Goal: Task Accomplishment & Management: Use online tool/utility

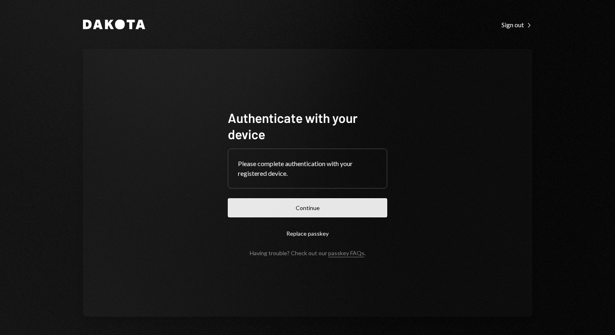
click at [302, 210] on button "Continue" at bounding box center [308, 207] width 160 height 19
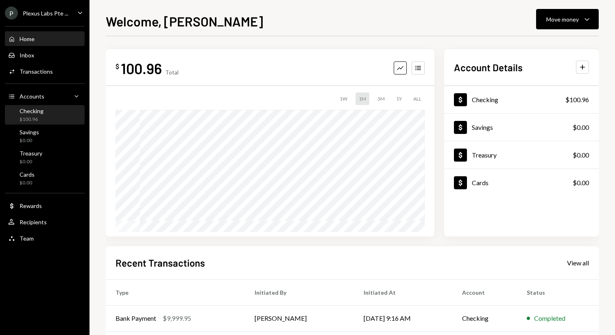
click at [53, 116] on div "Checking $100.96" at bounding box center [44, 114] width 73 height 15
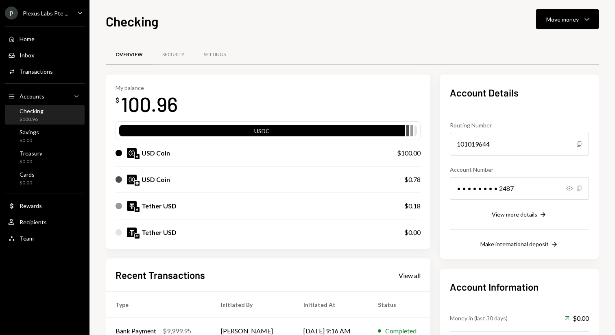
click at [158, 154] on div "USD Coin" at bounding box center [156, 153] width 28 height 10
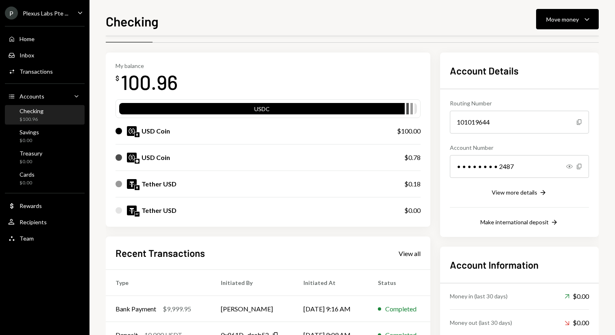
scroll to position [23, 0]
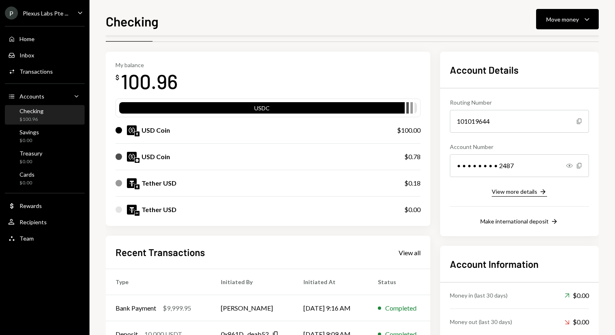
click at [502, 190] on div "View more details" at bounding box center [515, 191] width 46 height 7
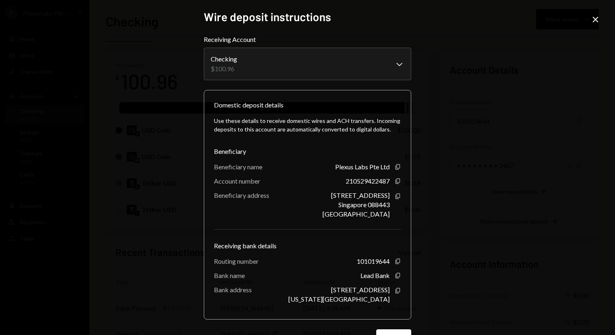
scroll to position [28, 0]
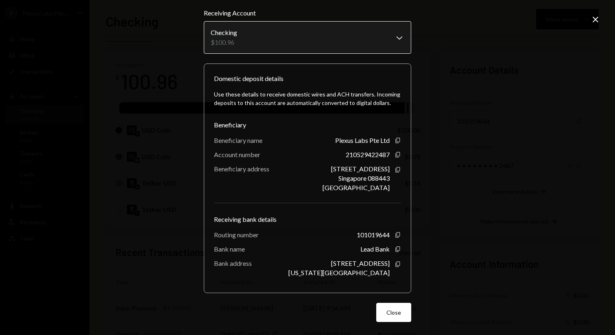
click at [350, 21] on body "P Plexus Labs Pte ... Caret Down Home Home Inbox Inbox Activities Transactions …" at bounding box center [307, 167] width 615 height 335
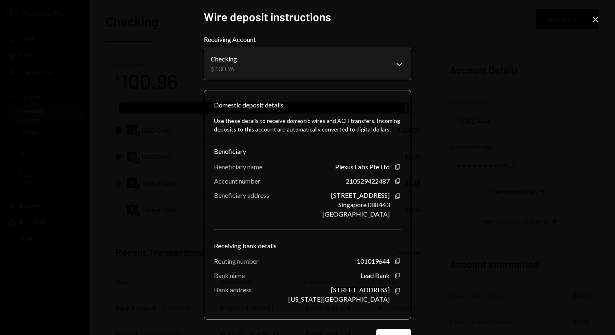
click at [595, 20] on icon "Close" at bounding box center [596, 20] width 10 height 10
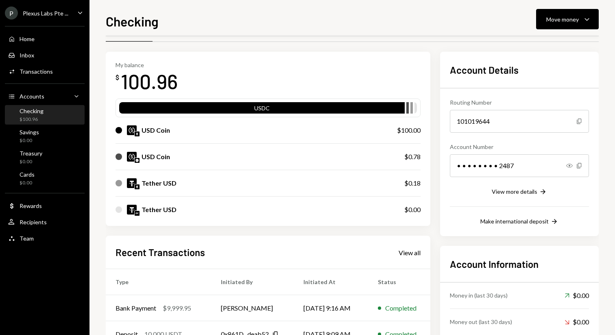
click at [315, 107] on div "USDC" at bounding box center [262, 109] width 286 height 11
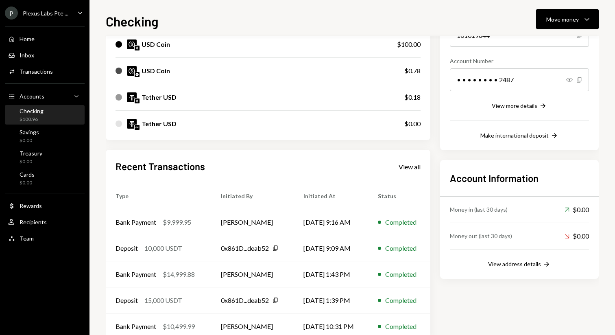
scroll to position [129, 0]
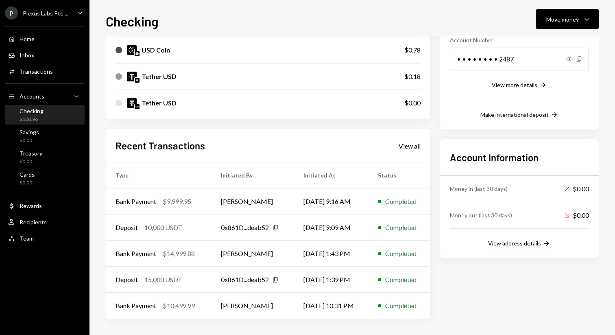
click at [509, 241] on div "View address details" at bounding box center [514, 243] width 53 height 7
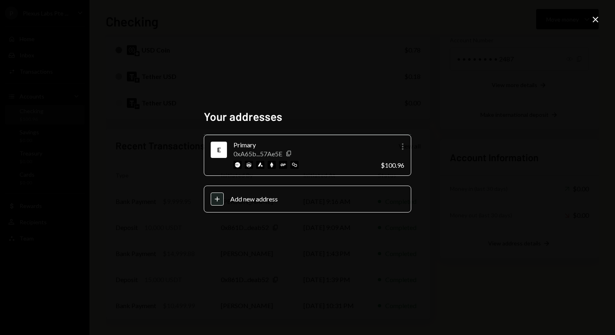
click at [402, 144] on icon "More" at bounding box center [403, 147] width 10 height 10
click at [365, 113] on h2 "Your addresses" at bounding box center [308, 117] width 208 height 16
click at [292, 152] on icon "Copy" at bounding box center [289, 153] width 7 height 7
click at [592, 20] on icon "Close" at bounding box center [596, 20] width 10 height 10
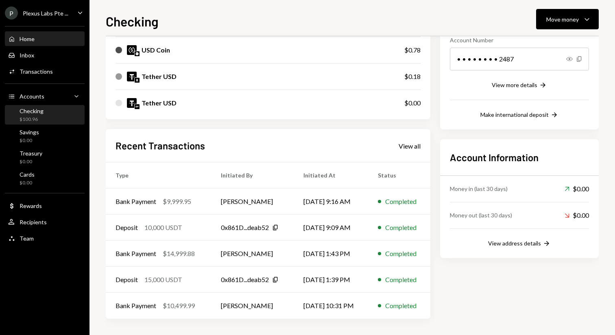
click at [39, 39] on div "Home Home" at bounding box center [44, 38] width 73 height 7
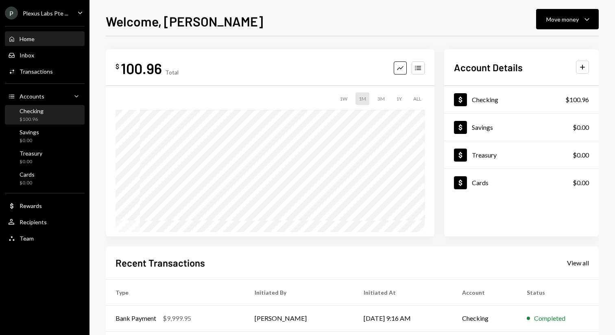
click at [50, 114] on div "Checking $100.96" at bounding box center [44, 114] width 73 height 15
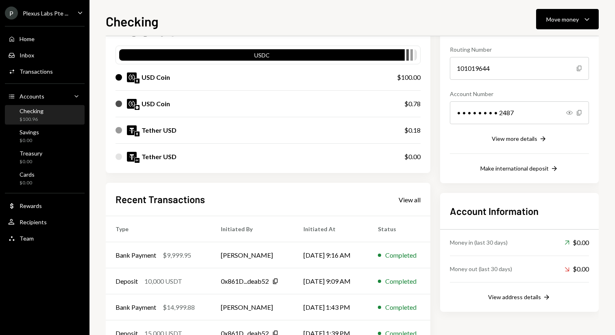
scroll to position [129, 0]
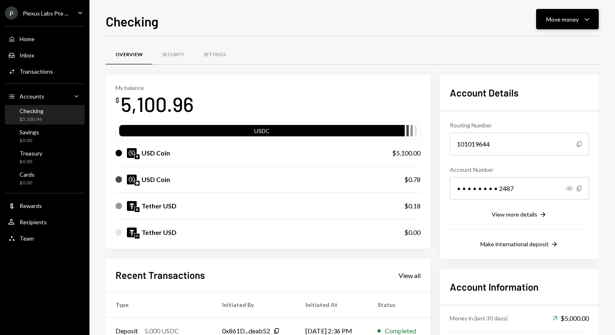
click at [559, 26] on button "Move money Caret Down" at bounding box center [567, 19] width 63 height 20
click at [537, 58] on div "Transfer" at bounding box center [560, 62] width 59 height 9
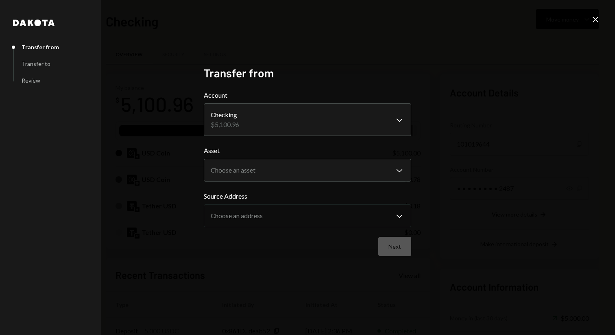
click at [274, 119] on body "P Plexus Labs Pte ... Caret Down Home Home Inbox Inbox Activities Transactions …" at bounding box center [307, 167] width 615 height 335
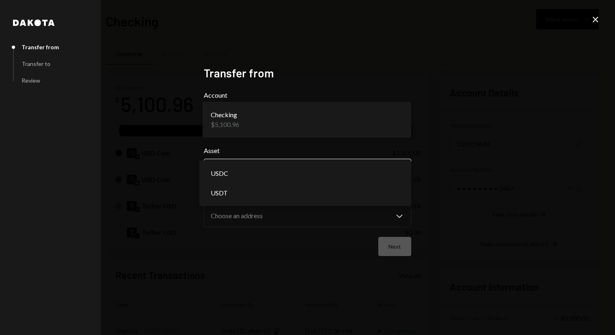
click at [251, 166] on body "P Plexus Labs Pte ... Caret Down Home Home Inbox Inbox Activities Transactions …" at bounding box center [307, 167] width 615 height 335
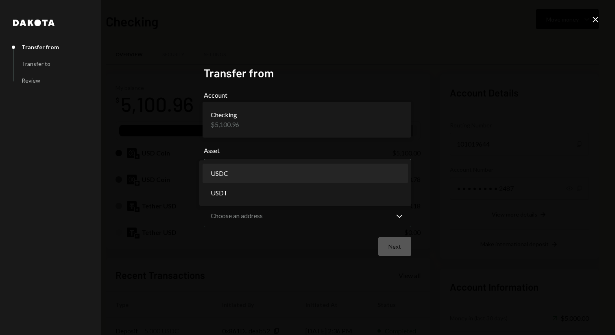
select select "****"
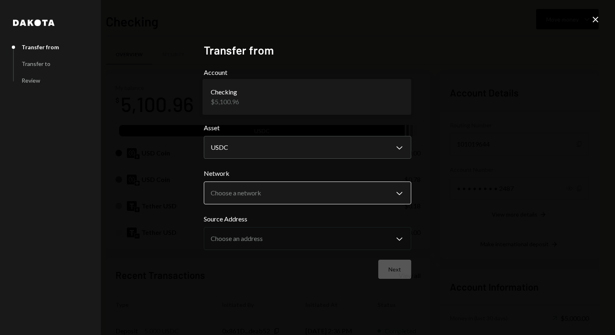
click at [249, 195] on body "P Plexus Labs Pte ... Caret Down Home Home Inbox Inbox Activities Transactions …" at bounding box center [307, 167] width 615 height 335
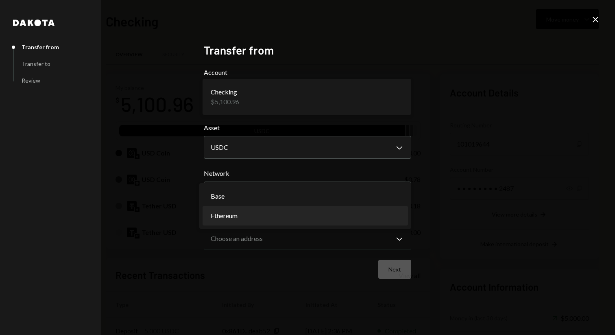
select select "**********"
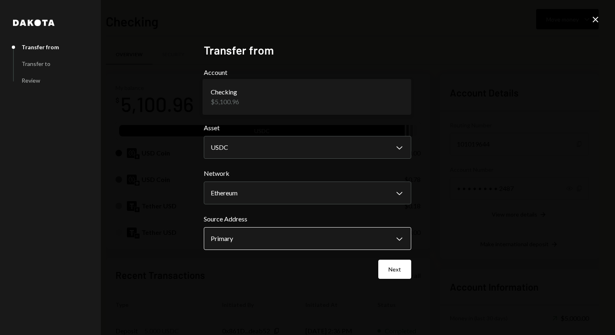
click at [239, 239] on body "P Plexus Labs Pte ... Caret Down Home Home Inbox Inbox Activities Transactions …" at bounding box center [307, 167] width 615 height 335
click at [389, 270] on button "Next" at bounding box center [394, 269] width 33 height 19
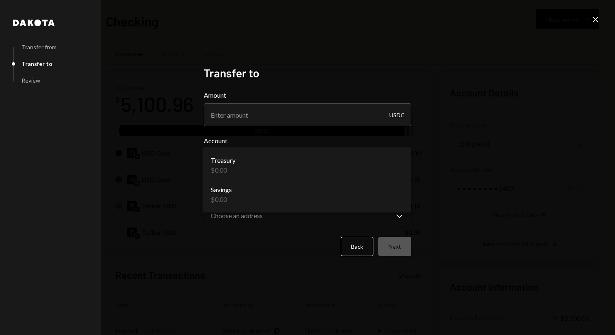
click at [253, 165] on body "P Plexus Labs Pte ... Caret Down Home Home Inbox Inbox Activities Transactions …" at bounding box center [307, 167] width 615 height 335
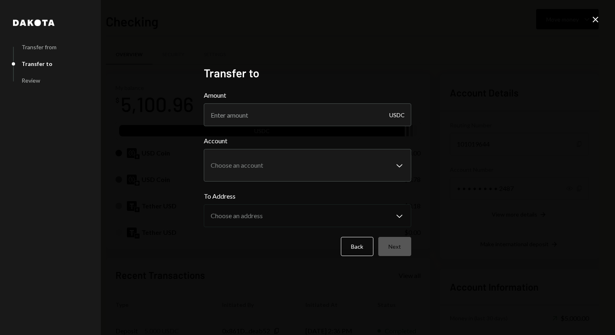
click at [251, 139] on label "Account" at bounding box center [308, 141] width 208 height 10
click at [597, 16] on icon "Close" at bounding box center [596, 20] width 10 height 10
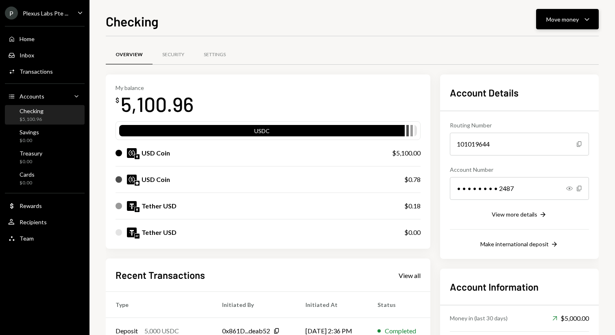
click at [571, 21] on div "Move money" at bounding box center [562, 19] width 33 height 9
click at [540, 48] on div "Withdraw Send" at bounding box center [554, 44] width 81 height 18
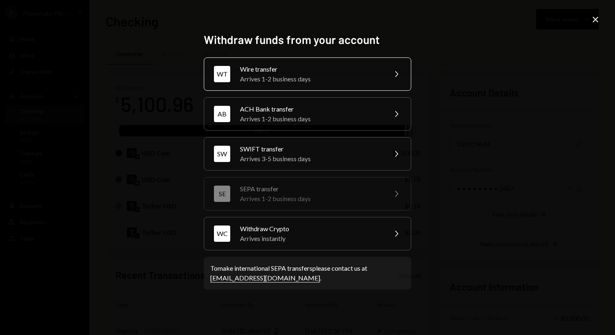
click at [297, 81] on div "Arrives 1-2 business days" at bounding box center [311, 79] width 142 height 10
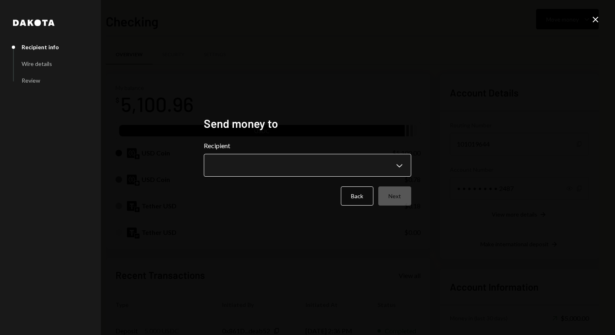
click at [237, 173] on body "P Plexus Labs Pte ... Caret Down Home Home Inbox Inbox Activities Transactions …" at bounding box center [307, 167] width 615 height 335
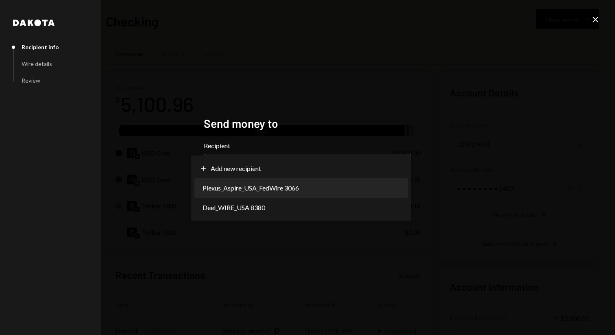
select select "**********"
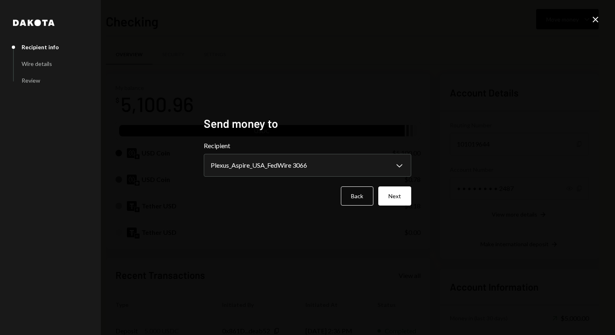
click at [414, 192] on div "**********" at bounding box center [307, 168] width 227 height 122
click at [398, 195] on button "Next" at bounding box center [394, 195] width 33 height 19
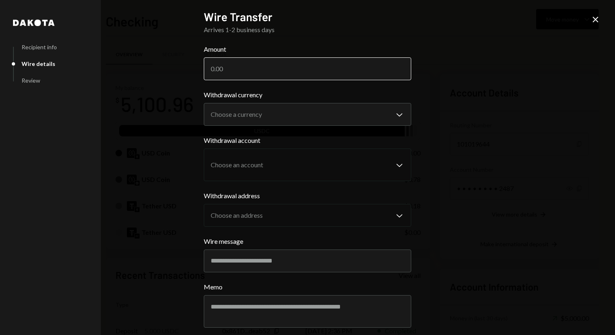
click at [240, 70] on input "Amount" at bounding box center [308, 68] width 208 height 23
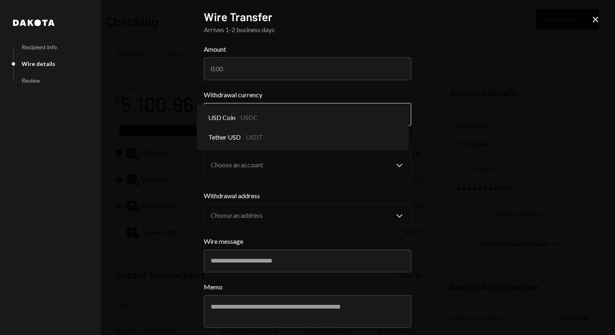
click at [240, 112] on body "P Plexus Labs Pte ... Caret Down Home Home Inbox Inbox Activities Transactions …" at bounding box center [307, 167] width 615 height 335
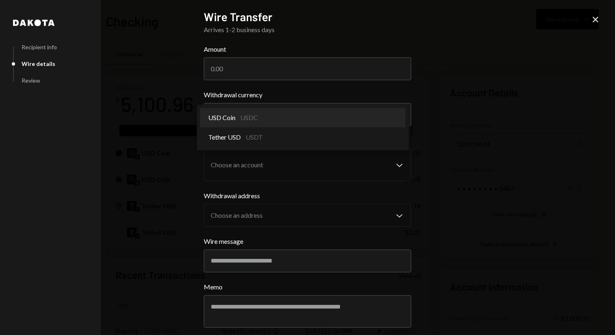
select select "****"
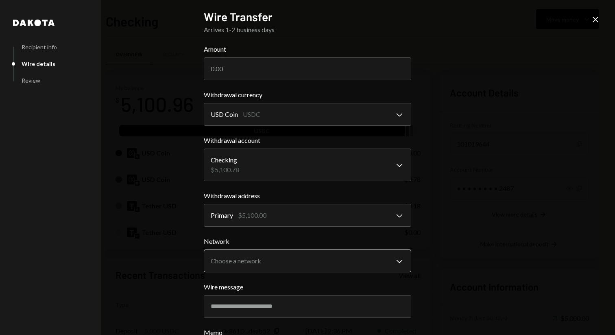
click at [242, 251] on body "P Plexus Labs Pte ... Caret Down Home Home Inbox Inbox Activities Transactions …" at bounding box center [307, 167] width 615 height 335
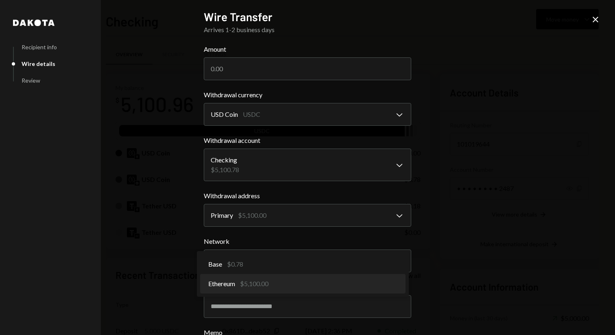
select select "**********"
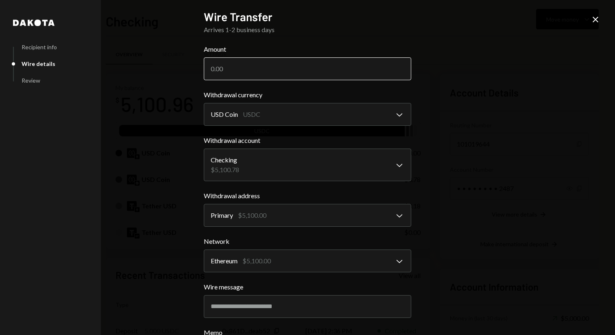
click at [239, 72] on input "Amount" at bounding box center [308, 68] width 208 height 23
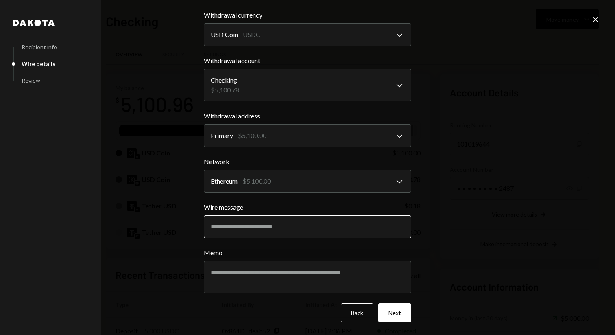
type input "5050"
click at [251, 225] on input "Wire message" at bounding box center [308, 226] width 208 height 23
type input "********"
click at [407, 320] on button "Next" at bounding box center [394, 312] width 33 height 19
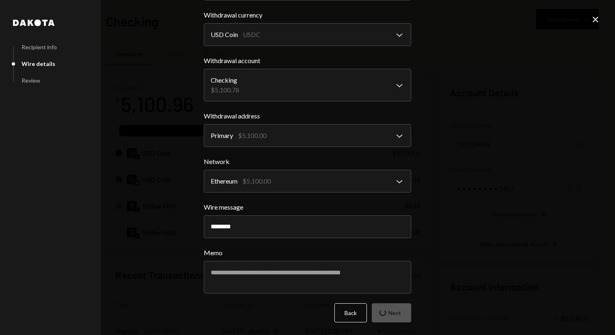
scroll to position [0, 0]
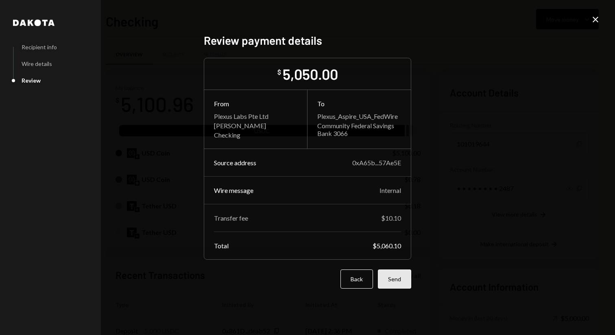
click at [392, 282] on button "Send" at bounding box center [394, 278] width 33 height 19
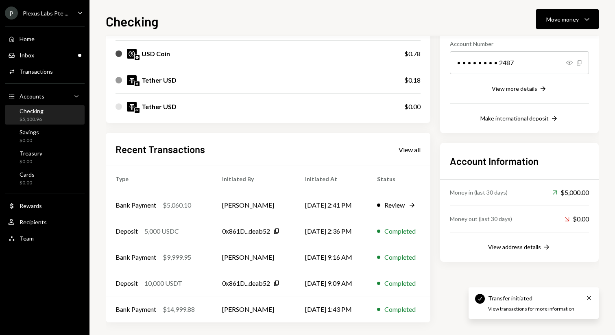
scroll to position [129, 0]
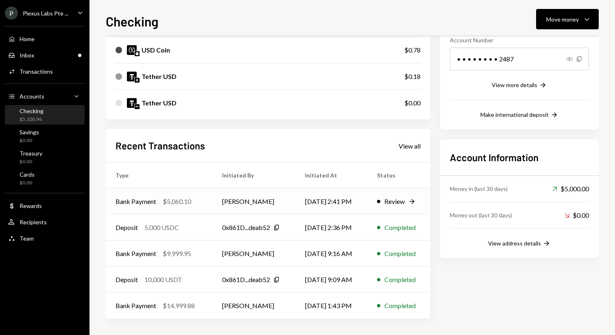
click at [395, 203] on div "Review" at bounding box center [395, 202] width 20 height 10
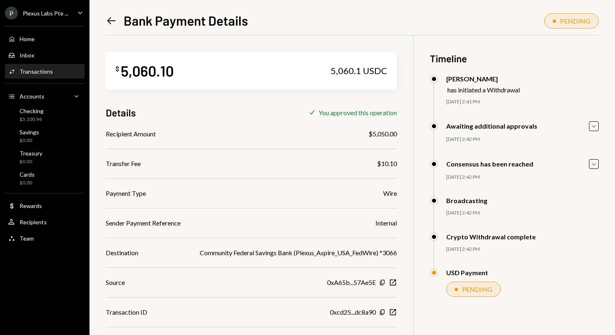
click at [107, 19] on icon "Left Arrow" at bounding box center [111, 20] width 11 height 11
